Goal: Information Seeking & Learning: Learn about a topic

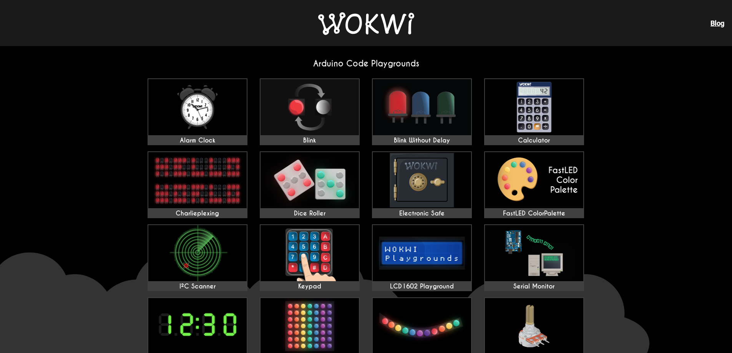
click at [422, 30] on div "Blog" at bounding box center [366, 23] width 732 height 46
click at [397, 23] on img at bounding box center [366, 23] width 96 height 23
click at [399, 28] on img at bounding box center [366, 23] width 96 height 23
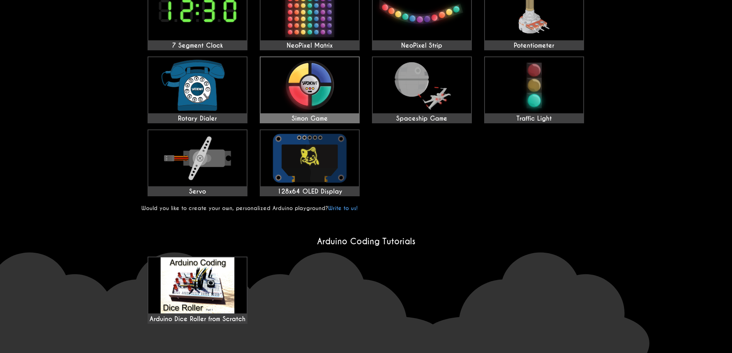
scroll to position [308, 0]
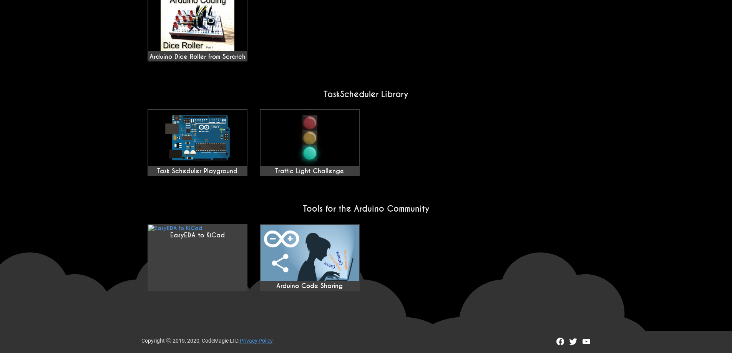
drag, startPoint x: 336, startPoint y: 192, endPoint x: 333, endPoint y: 214, distance: 22.1
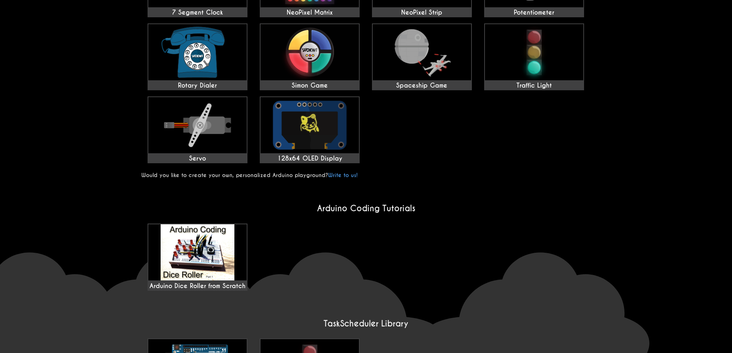
scroll to position [192, 0]
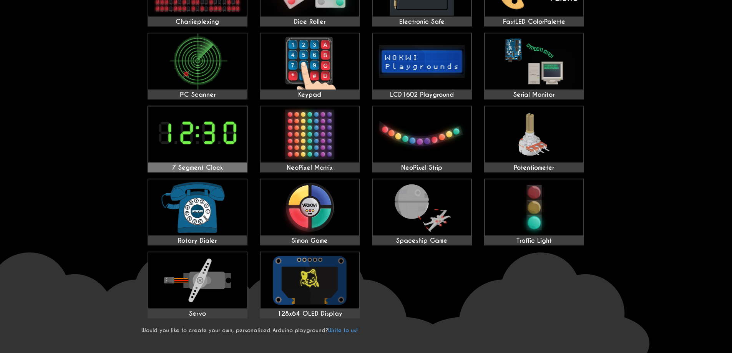
click at [201, 129] on img at bounding box center [197, 134] width 98 height 56
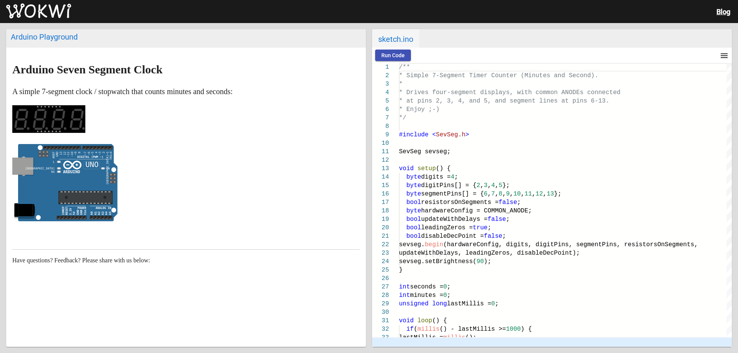
click at [36, 104] on markdown "Arduino Seven Segment Clock A simple 7-segment clock / stopwatch that counts mi…" at bounding box center [186, 143] width 348 height 161
drag, startPoint x: 299, startPoint y: 155, endPoint x: 293, endPoint y: 142, distance: 14.8
click at [288, 150] on p at bounding box center [186, 184] width 348 height 81
click at [415, 129] on div at bounding box center [565, 126] width 333 height 8
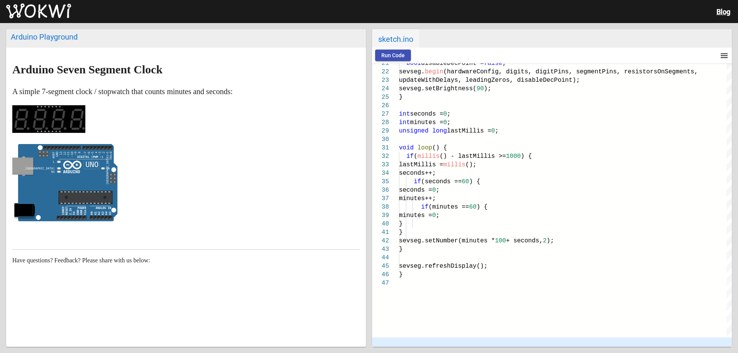
click at [46, 3] on img at bounding box center [38, 10] width 65 height 15
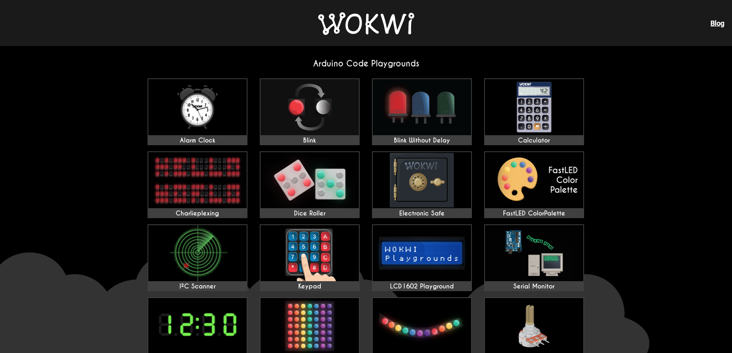
click at [351, 30] on img at bounding box center [366, 23] width 96 height 23
click at [370, 28] on img at bounding box center [366, 23] width 96 height 23
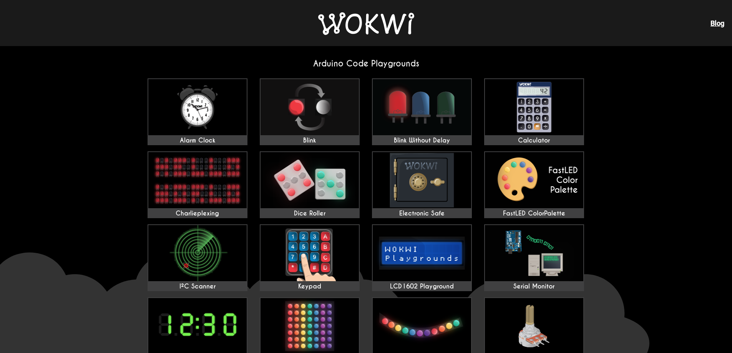
click at [366, 19] on img at bounding box center [366, 23] width 96 height 23
